Goal: Information Seeking & Learning: Learn about a topic

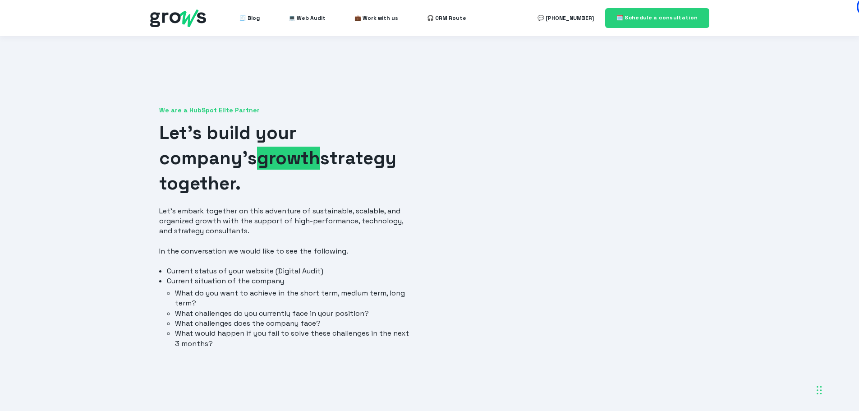
click at [439, 78] on div at bounding box center [572, 244] width 272 height 344
drag, startPoint x: 287, startPoint y: 306, endPoint x: 373, endPoint y: 18, distance: 301.0
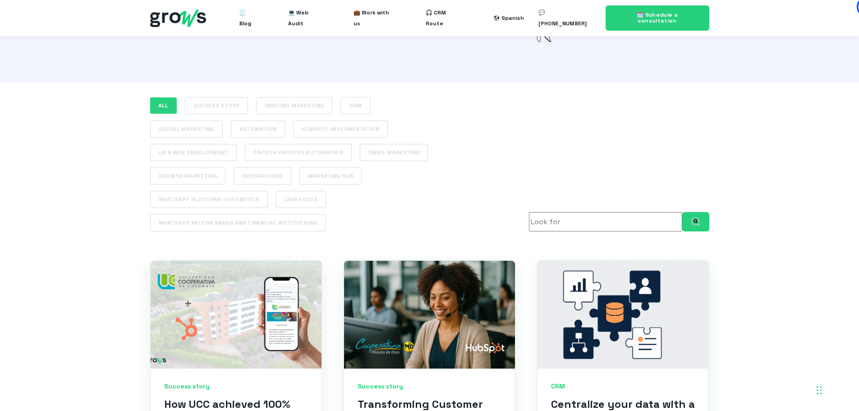
scroll to position [316, 0]
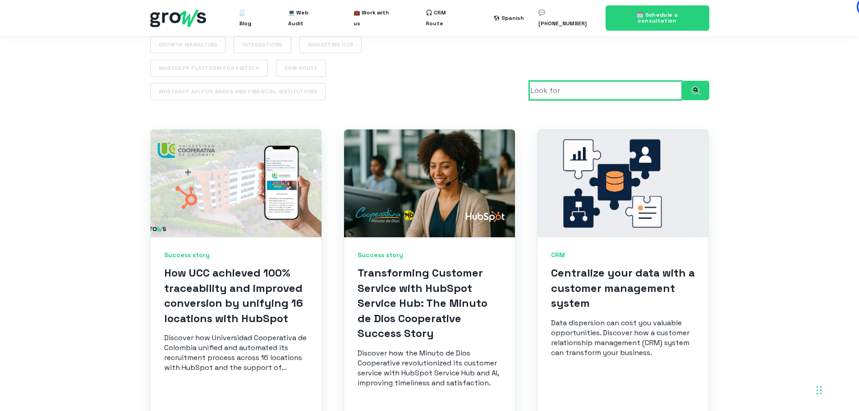
click at [557, 81] on input "This is a search field with a predictive text feature." at bounding box center [605, 90] width 153 height 19
type input "UCC"
click at [682, 81] on button "Look for" at bounding box center [695, 90] width 27 height 19
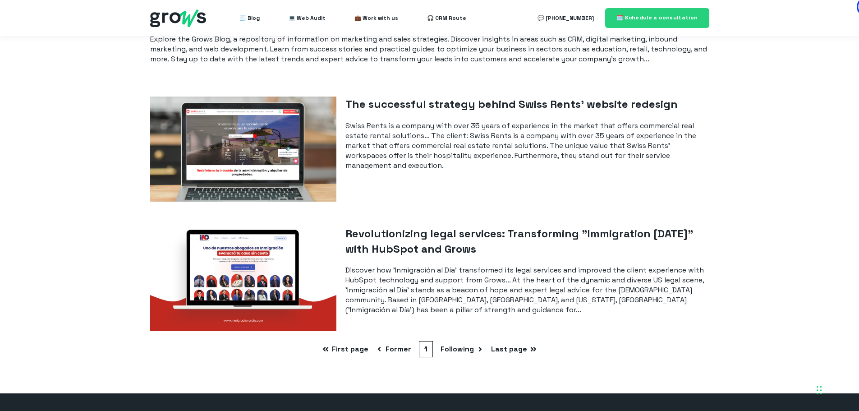
scroll to position [451, 0]
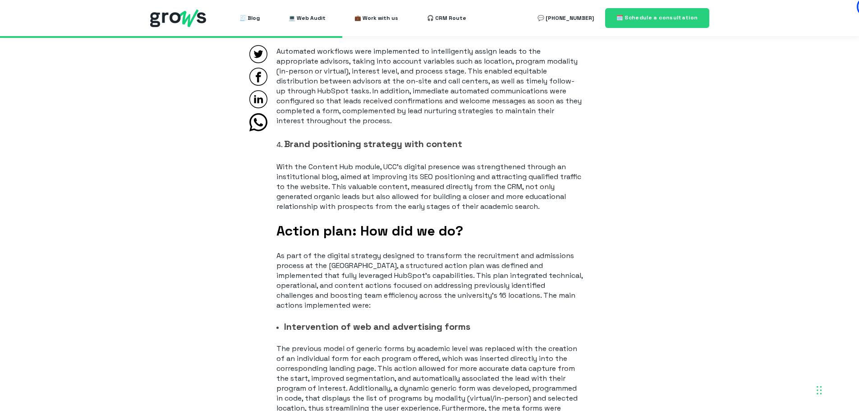
drag, startPoint x: 195, startPoint y: 299, endPoint x: 171, endPoint y: 143, distance: 158.3
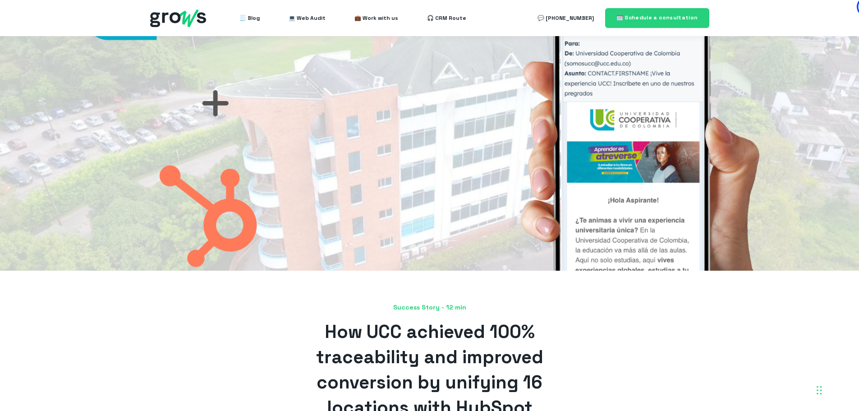
drag, startPoint x: 203, startPoint y: 180, endPoint x: 190, endPoint y: 73, distance: 108.5
click at [320, 135] on div at bounding box center [429, 153] width 859 height 234
